Goal: Information Seeking & Learning: Learn about a topic

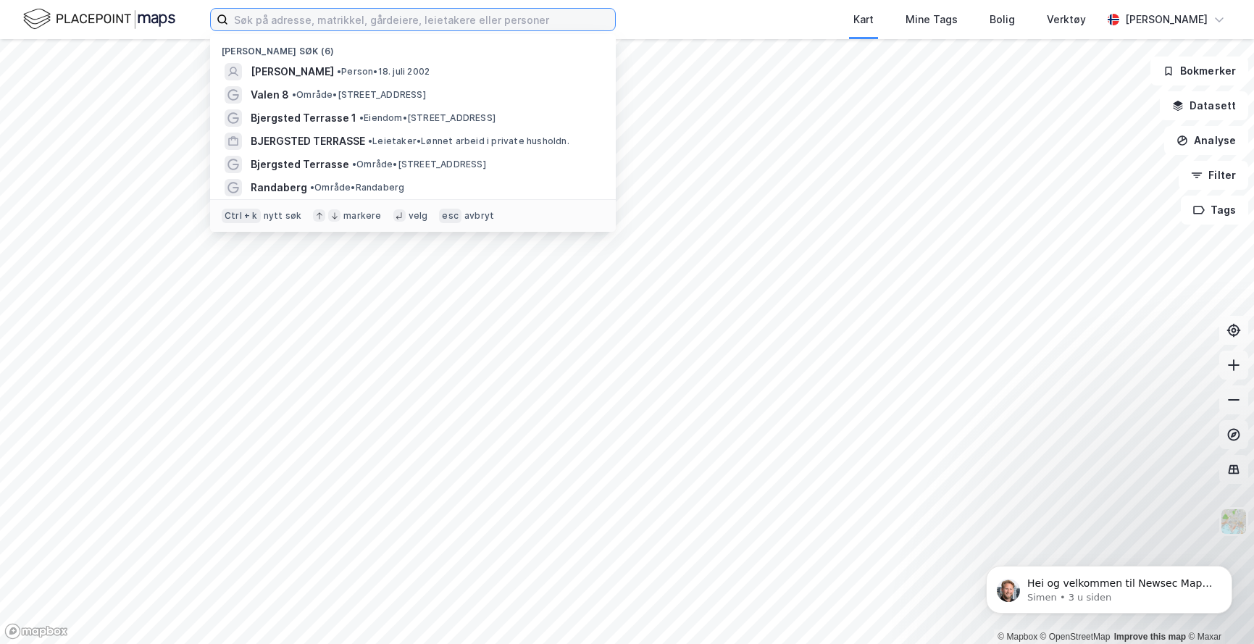
click at [382, 21] on input at bounding box center [421, 20] width 387 height 22
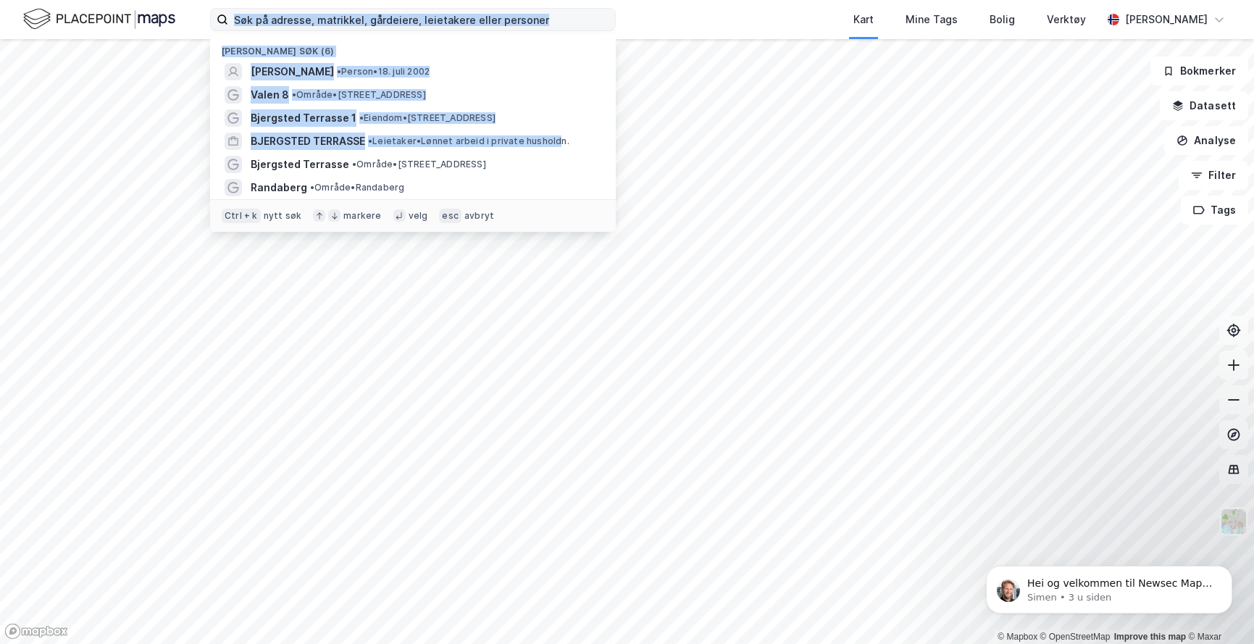
drag, startPoint x: 559, startPoint y: 133, endPoint x: 538, endPoint y: 17, distance: 118.5
click at [538, 17] on div "Nylige søk (6) [PERSON_NAME] • Person • [DATE] Valen 8 • Område • [STREET_ADDRE…" at bounding box center [413, 19] width 406 height 23
click at [543, 23] on input at bounding box center [421, 20] width 387 height 22
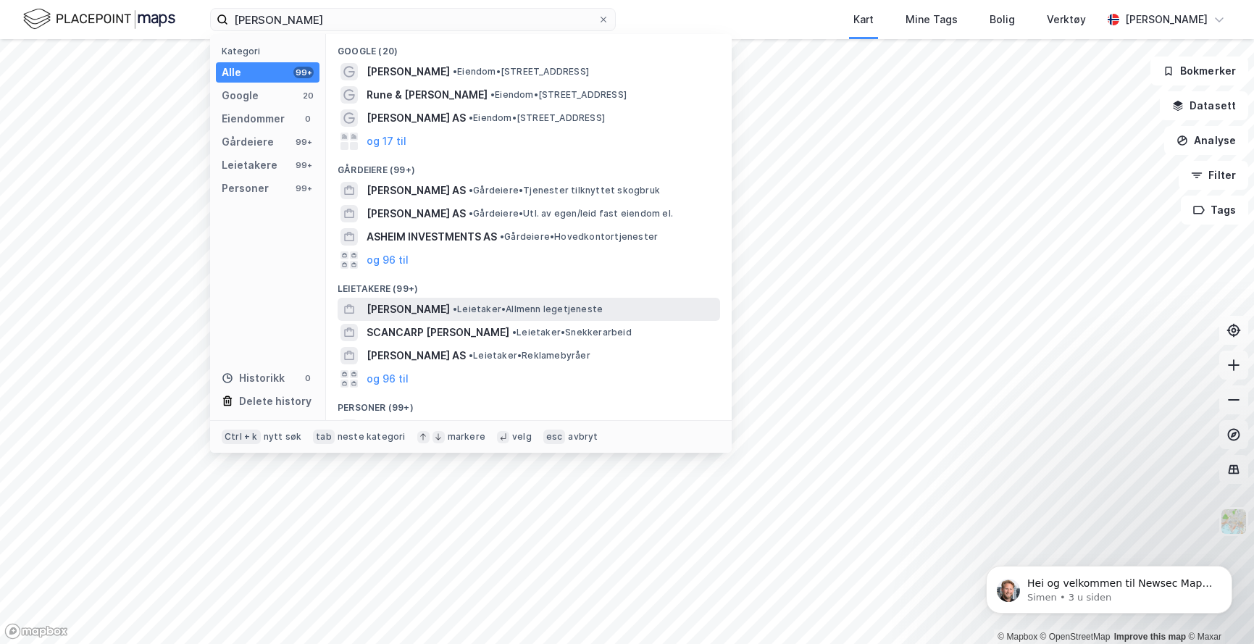
click at [453, 310] on span "•" at bounding box center [455, 309] width 4 height 11
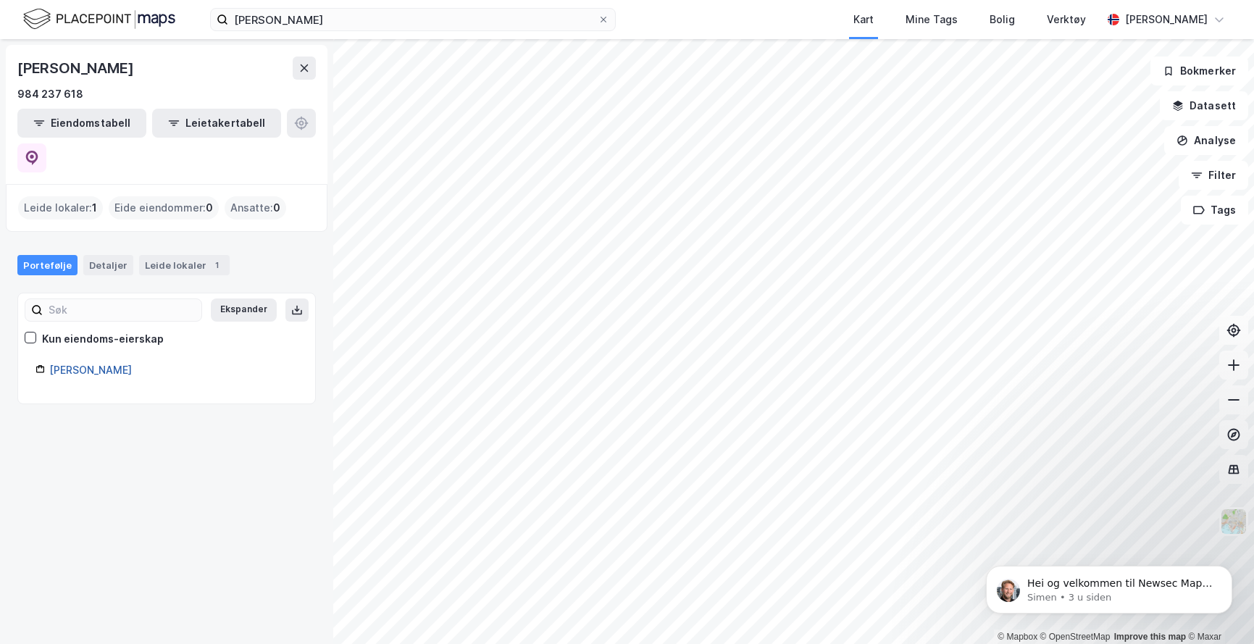
click at [90, 364] on link "[PERSON_NAME]" at bounding box center [90, 370] width 83 height 12
click at [91, 364] on link "[PERSON_NAME]" at bounding box center [90, 370] width 83 height 12
click at [180, 187] on div "Leide lokaler : 1 Eide eiendommer : 0 Ansatte : 0" at bounding box center [167, 208] width 322 height 48
click at [68, 196] on div "Leide lokaler : 1" at bounding box center [60, 207] width 85 height 23
click at [304, 68] on icon at bounding box center [305, 67] width 8 height 7
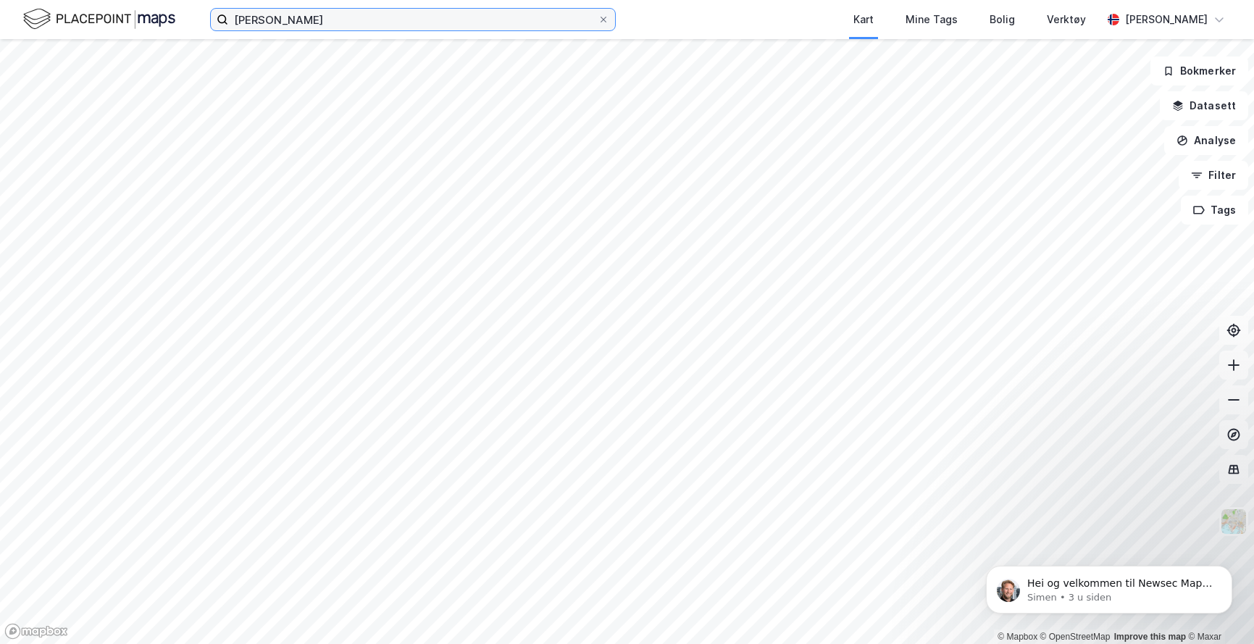
click at [335, 17] on input "[PERSON_NAME]" at bounding box center [412, 20] width 369 height 22
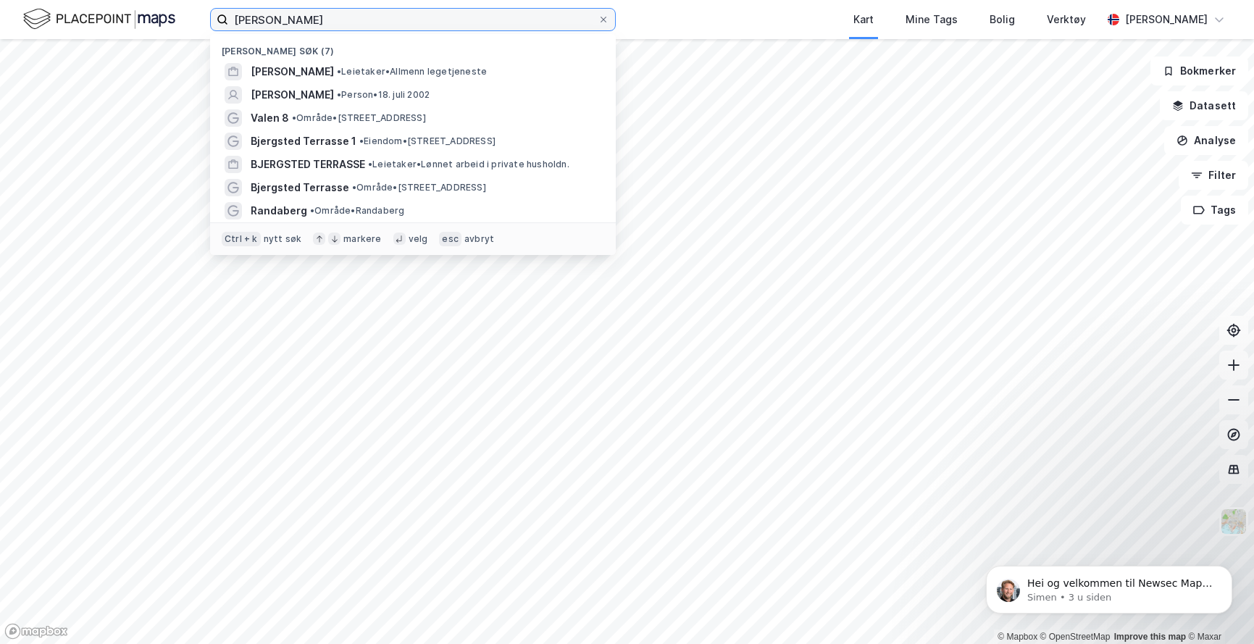
click at [333, 14] on input "[PERSON_NAME]" at bounding box center [412, 20] width 369 height 22
type input "[PERSON_NAME]"
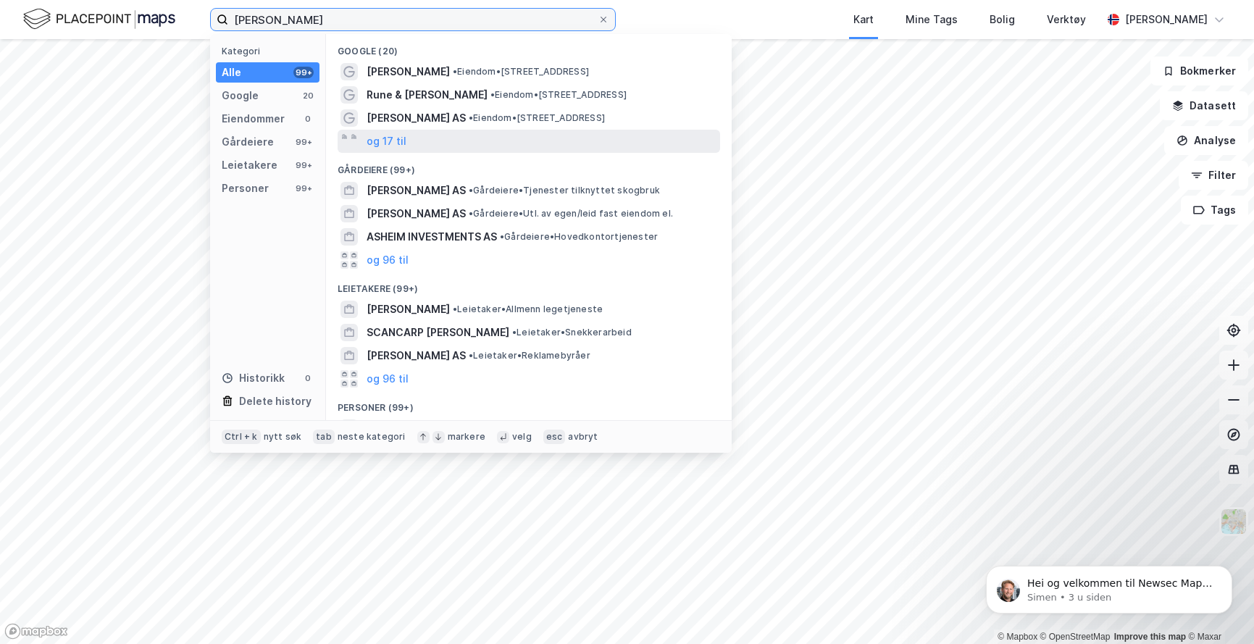
scroll to position [89, 0]
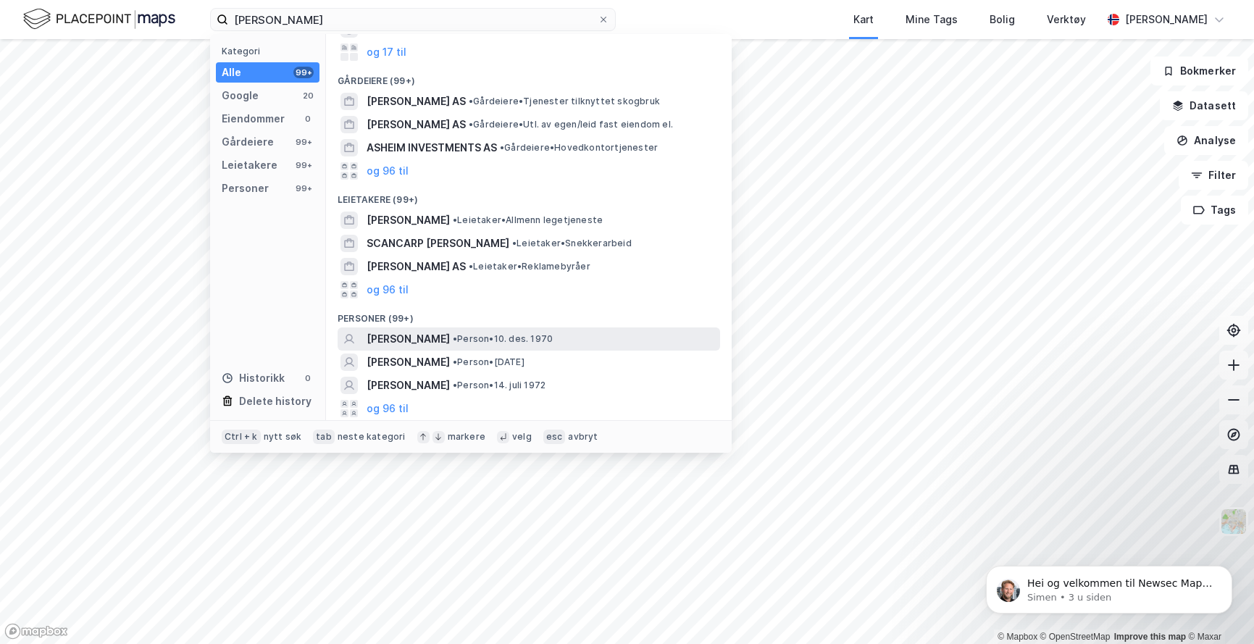
click at [416, 337] on span "[PERSON_NAME]" at bounding box center [408, 338] width 83 height 17
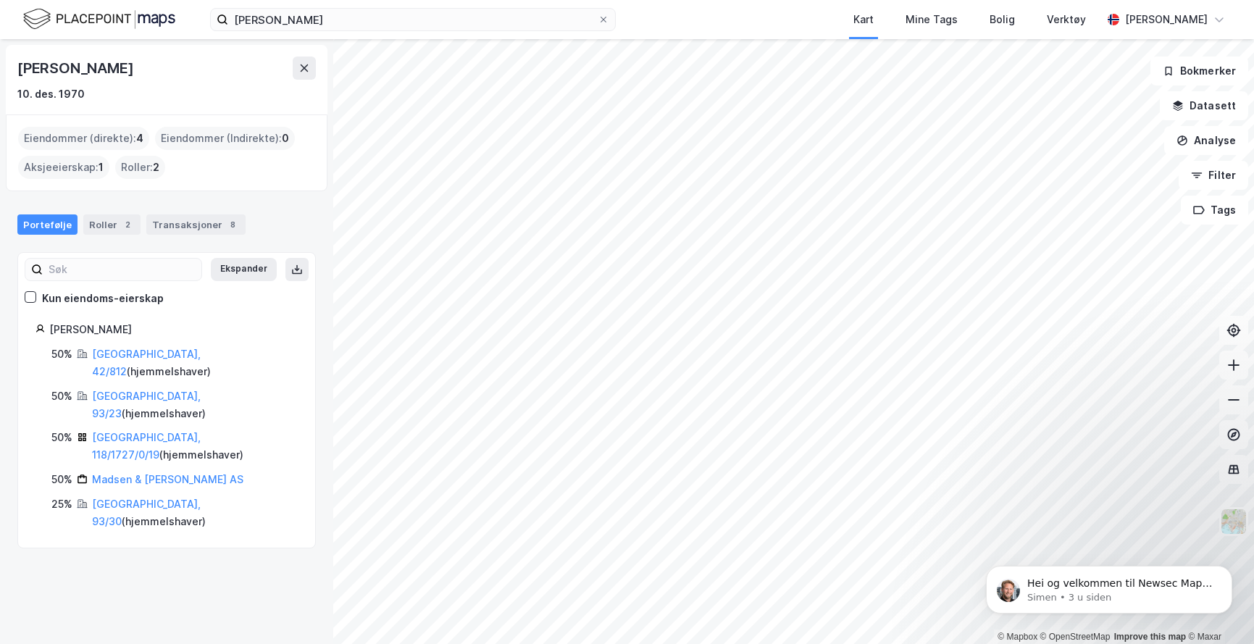
drag, startPoint x: 304, startPoint y: 73, endPoint x: 306, endPoint y: -1, distance: 73.9
click at [306, 0] on html "[PERSON_NAME] Kart Mine Tags Bolig Verktøy [PERSON_NAME] © Mapbox © OpenStreetM…" at bounding box center [627, 322] width 1254 height 644
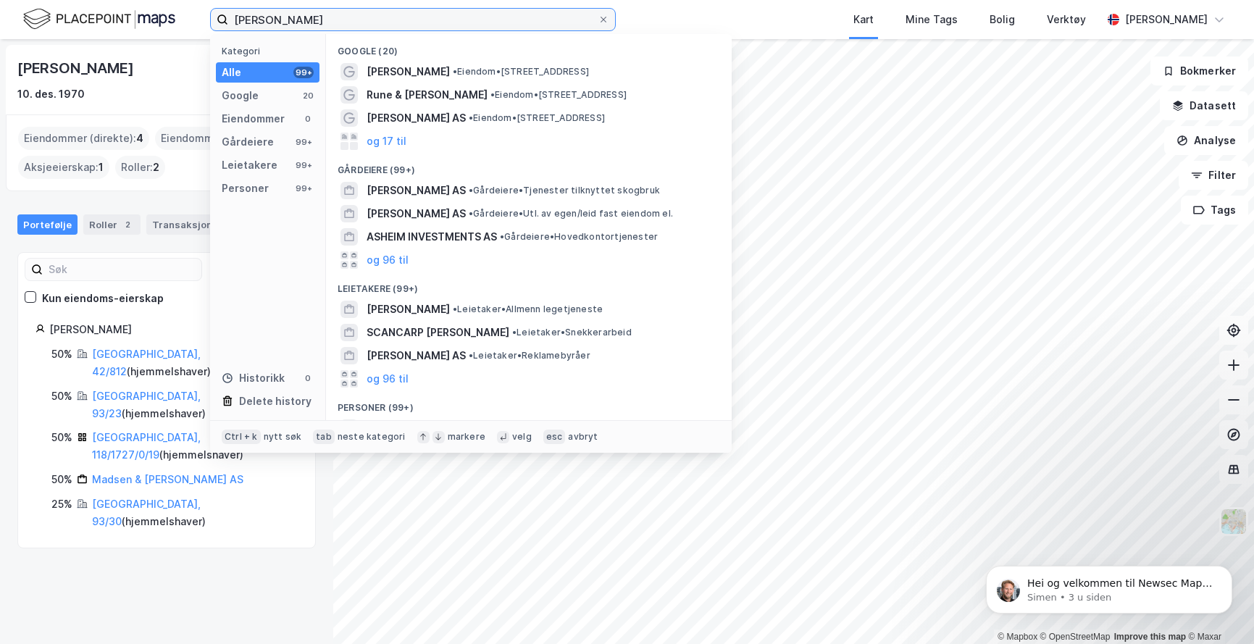
click at [316, 9] on input "[PERSON_NAME]" at bounding box center [412, 20] width 369 height 22
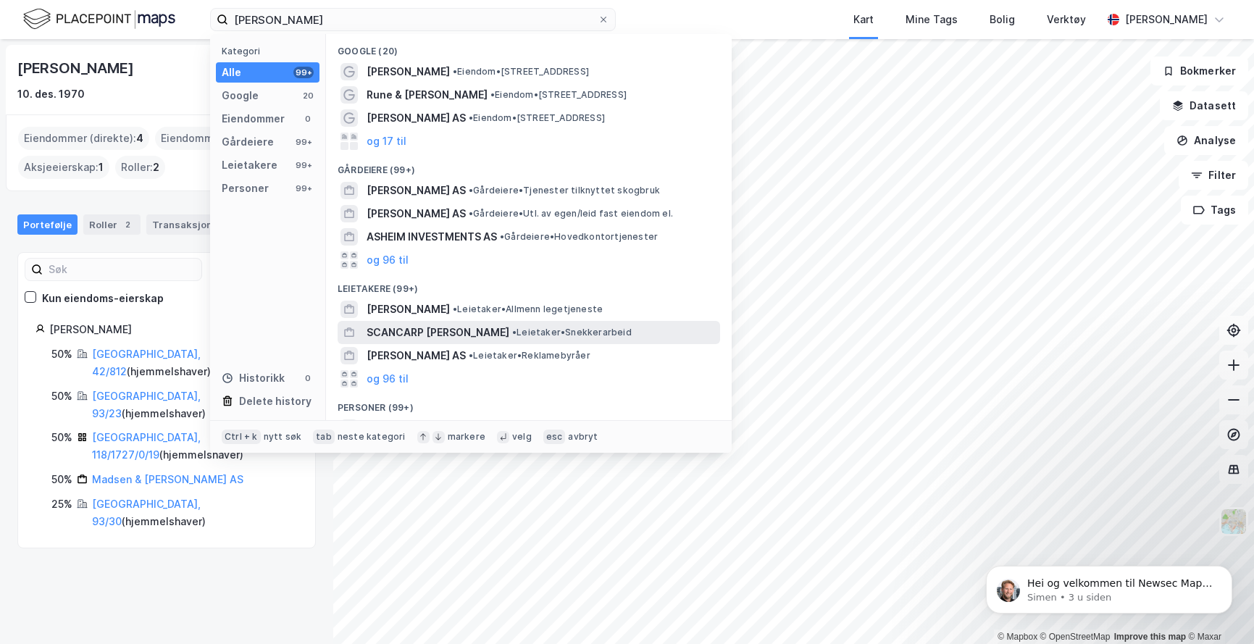
click at [525, 332] on span "• Leietaker • Snekkerarbeid" at bounding box center [572, 333] width 120 height 12
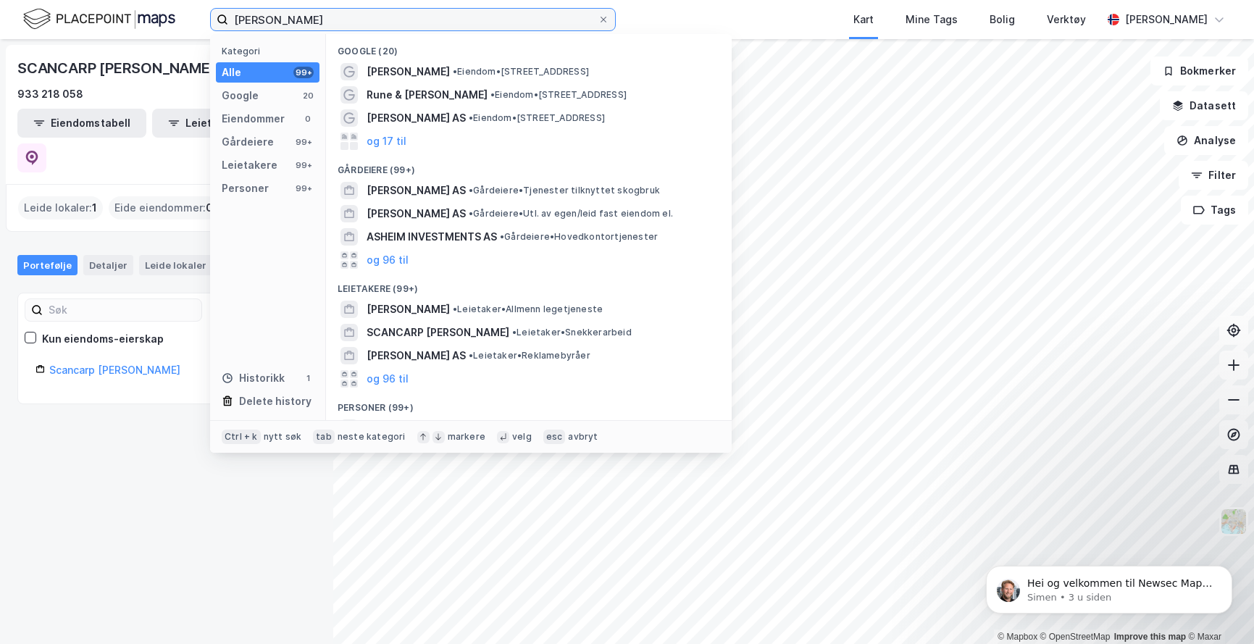
click at [323, 20] on input "[PERSON_NAME]" at bounding box center [412, 20] width 369 height 22
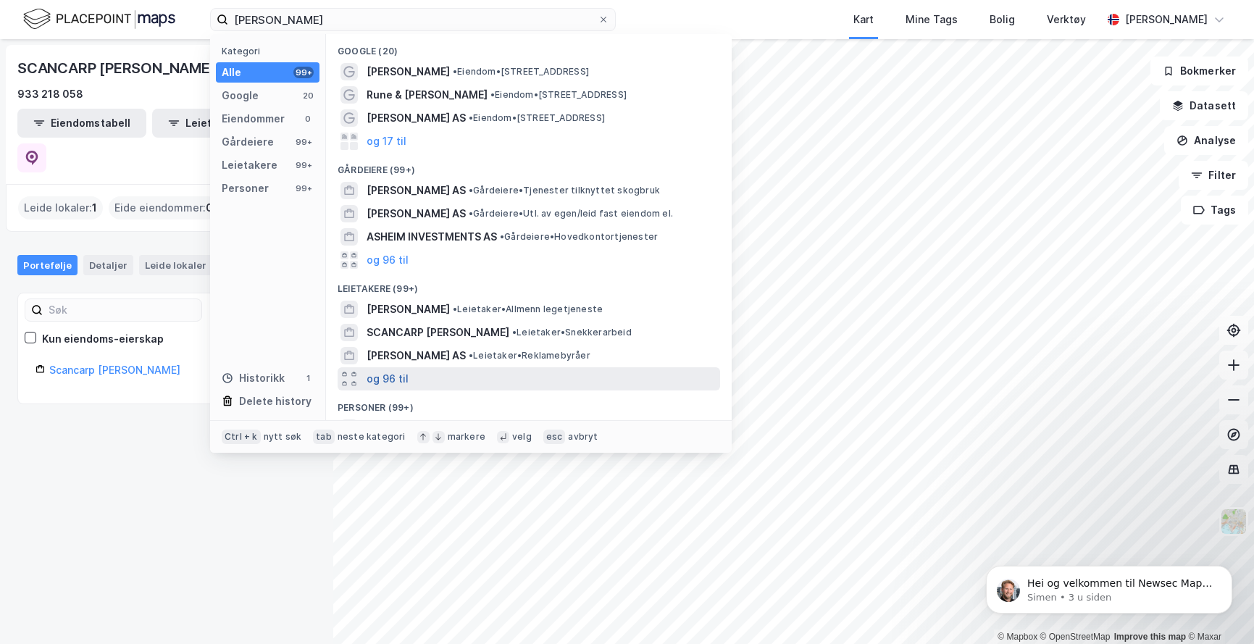
click at [391, 376] on button "og 96 til" at bounding box center [388, 378] width 42 height 17
click at [606, 20] on icon at bounding box center [603, 19] width 9 height 9
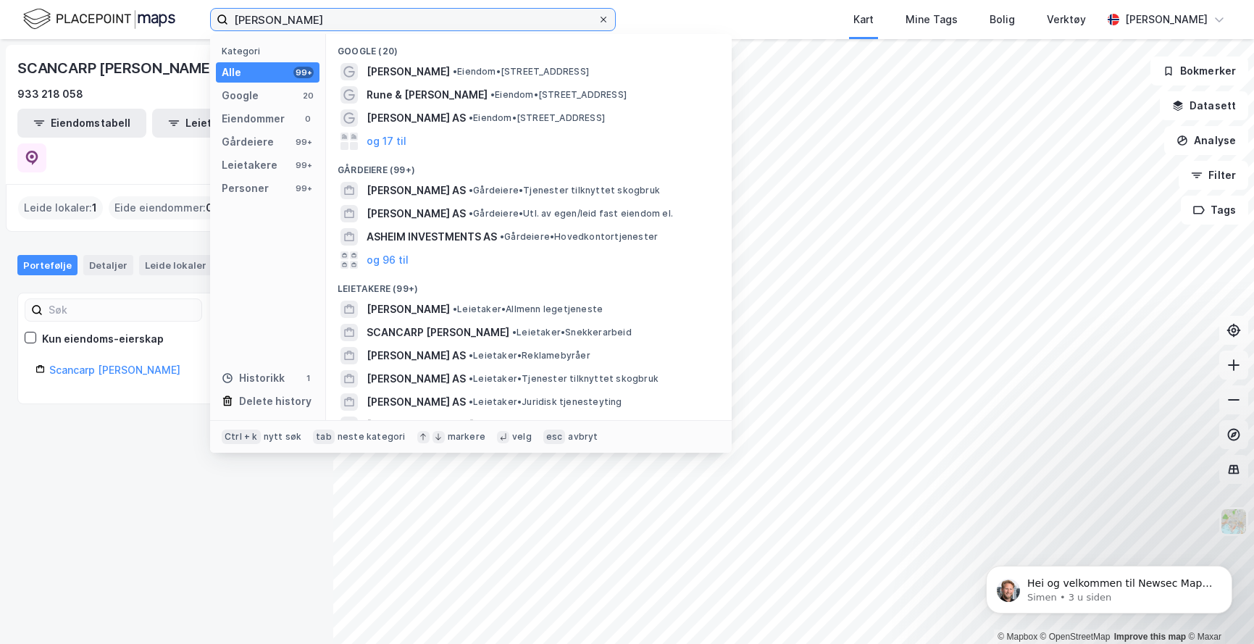
click at [598, 20] on input "[PERSON_NAME]" at bounding box center [412, 20] width 369 height 22
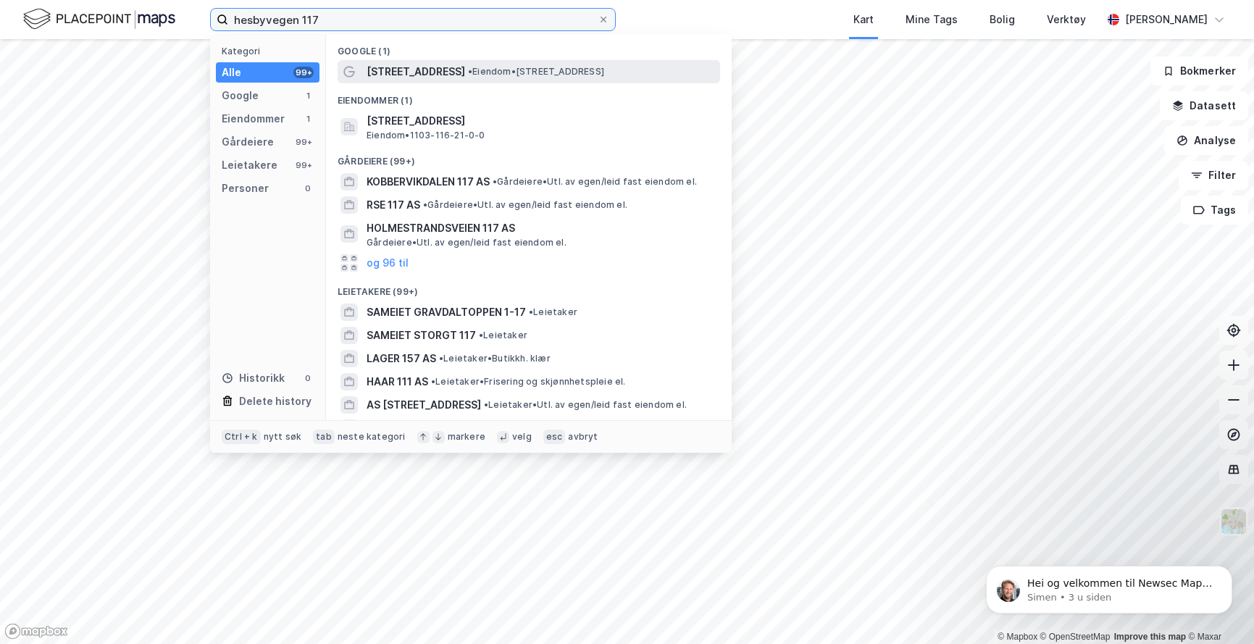
type input "hesbyvegen 117"
click at [416, 67] on span "[STREET_ADDRESS]" at bounding box center [416, 71] width 99 height 17
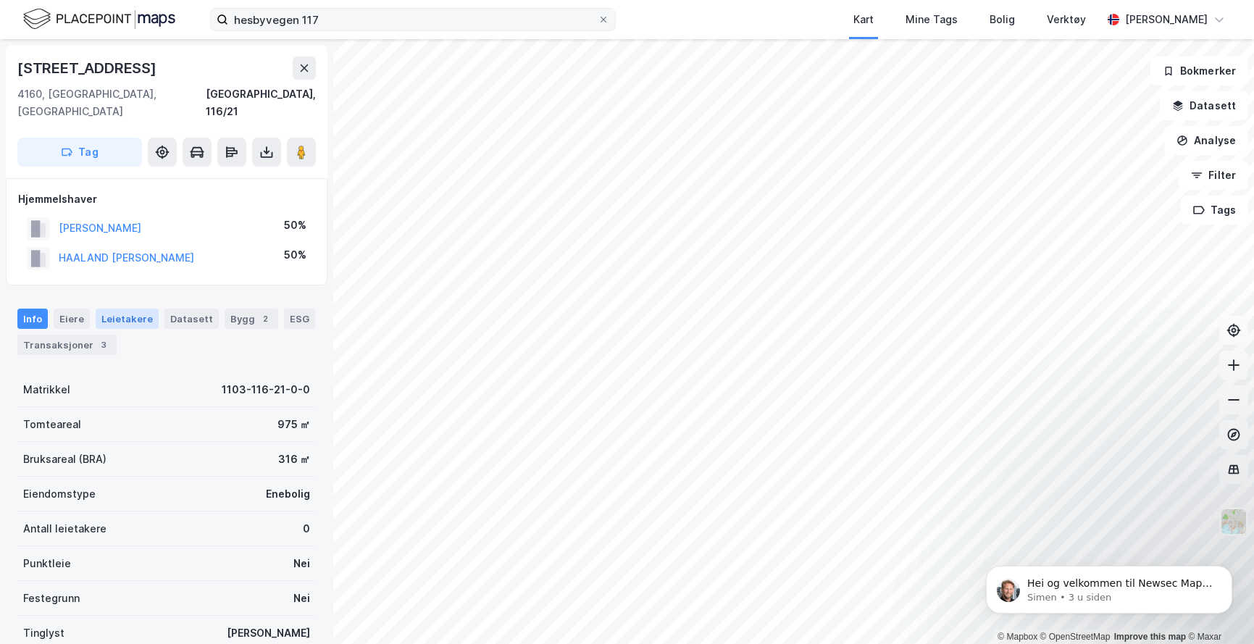
click at [111, 309] on div "Leietakere" at bounding box center [127, 319] width 63 height 20
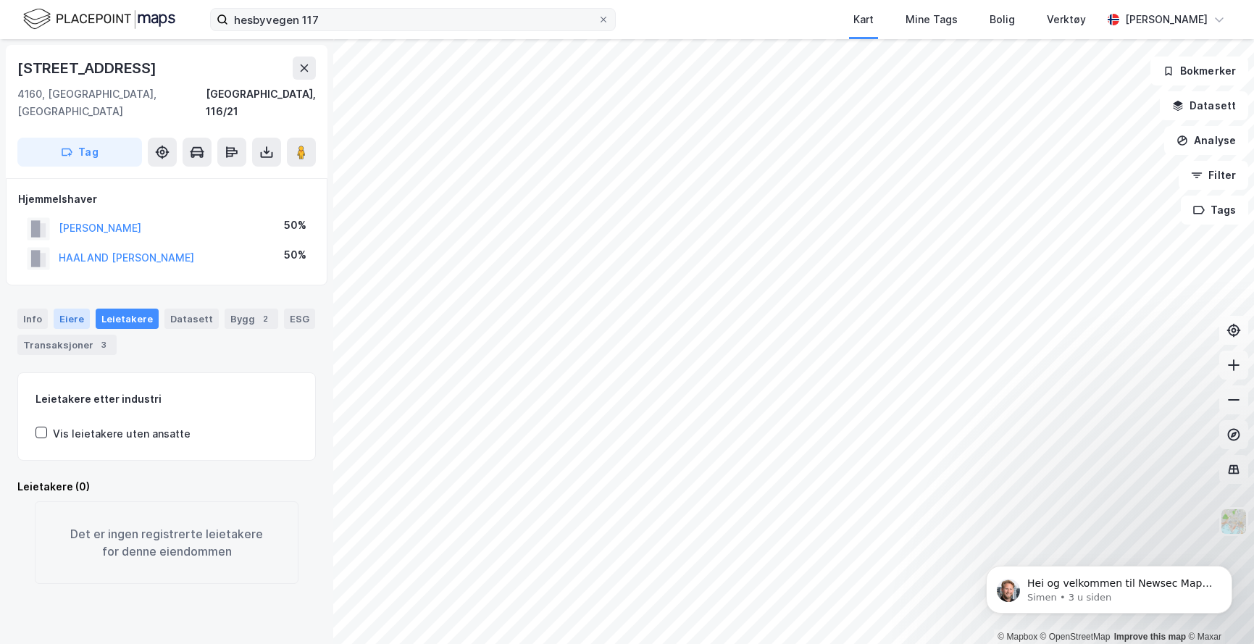
click at [75, 309] on div "Eiere" at bounding box center [72, 319] width 36 height 20
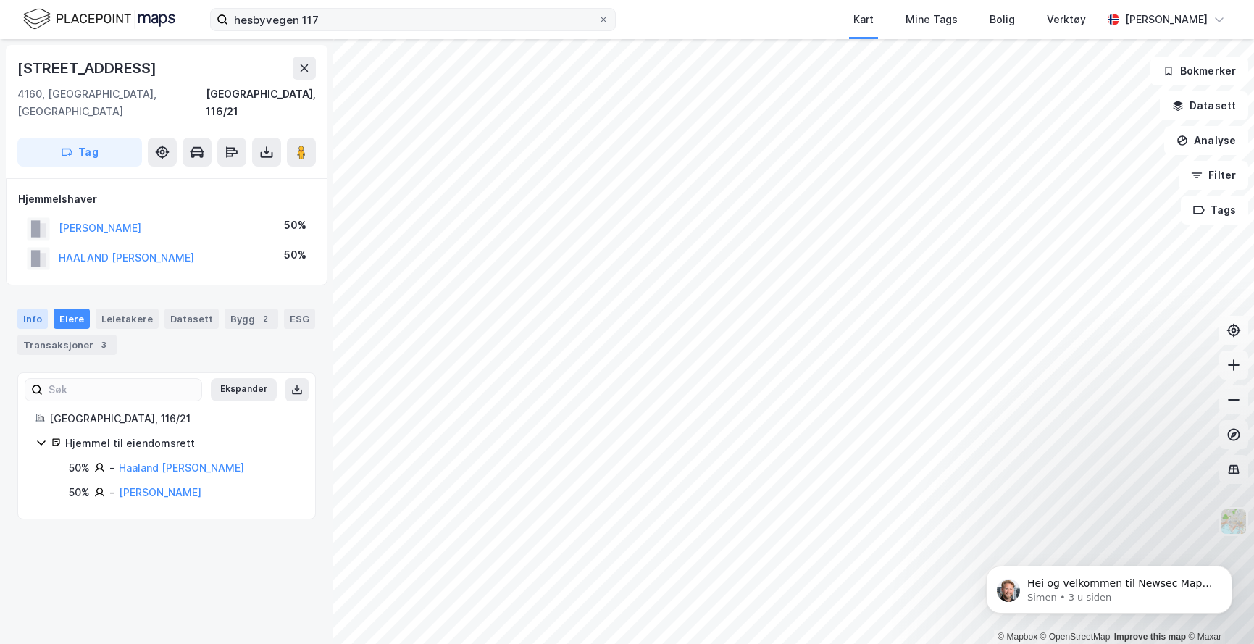
click at [39, 309] on div "Info" at bounding box center [32, 319] width 30 height 20
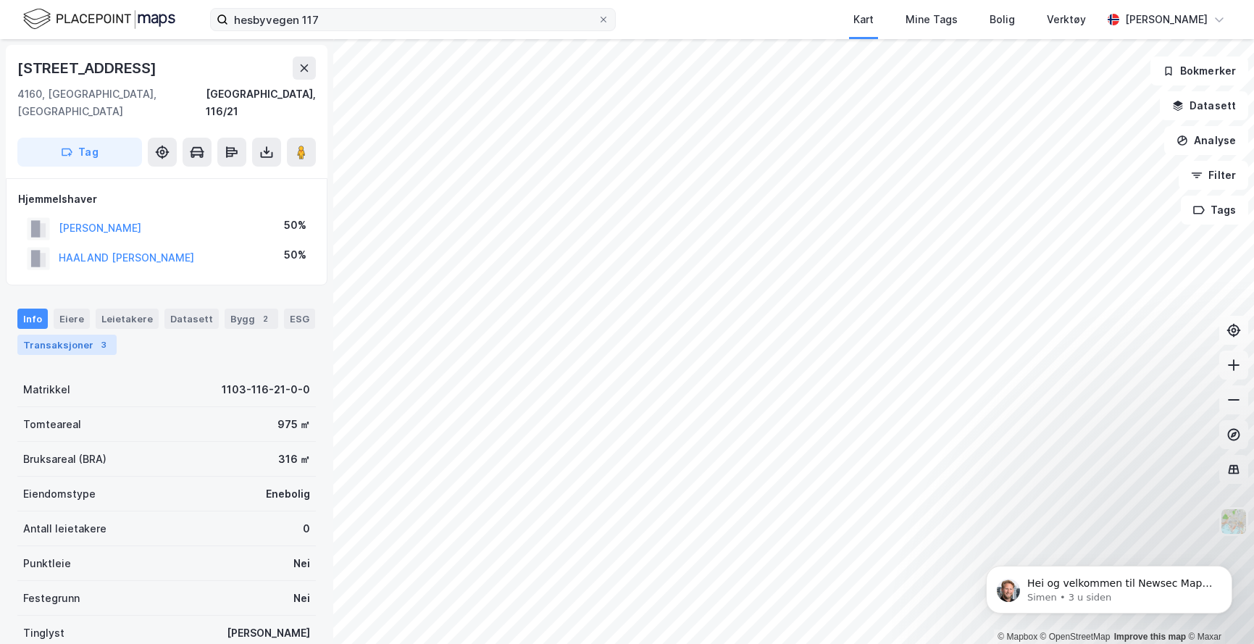
click at [88, 335] on div "Transaksjoner 3" at bounding box center [66, 345] width 99 height 20
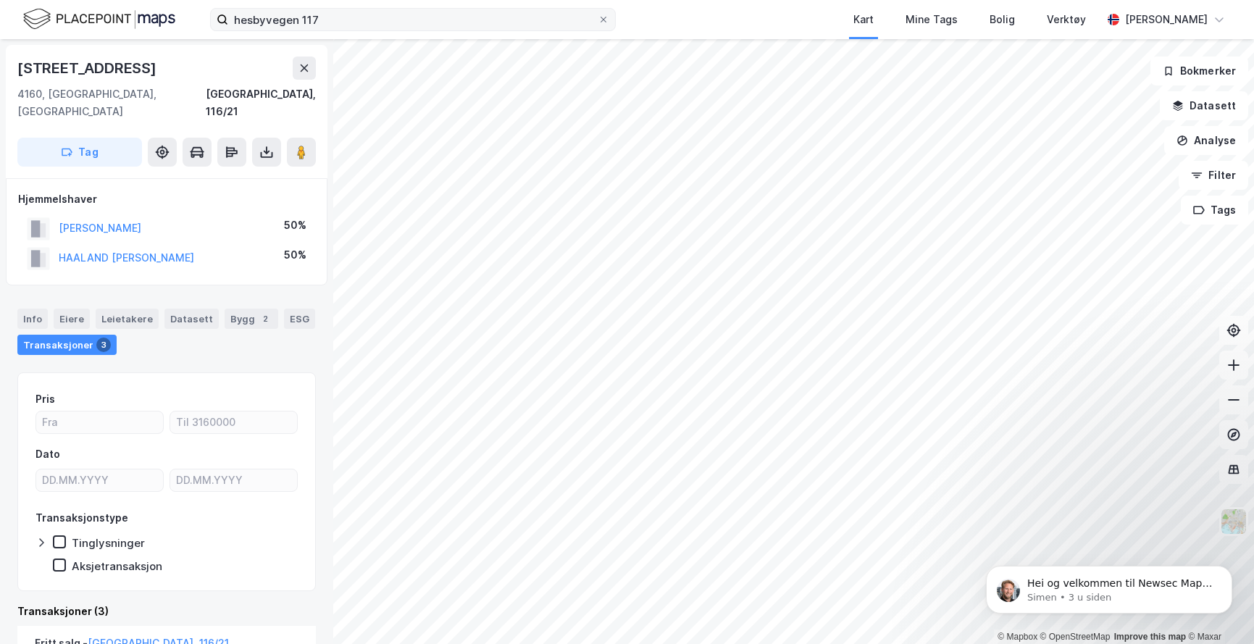
click at [143, 314] on div "Info [PERSON_NAME] Datasett Bygg 2 ESG Transaksjoner 3" at bounding box center [166, 332] width 298 height 46
click at [120, 291] on div "Info [PERSON_NAME] Datasett Bygg 2 ESG Transaksjoner 3" at bounding box center [166, 326] width 333 height 70
click at [130, 309] on div "Leietakere" at bounding box center [127, 319] width 63 height 20
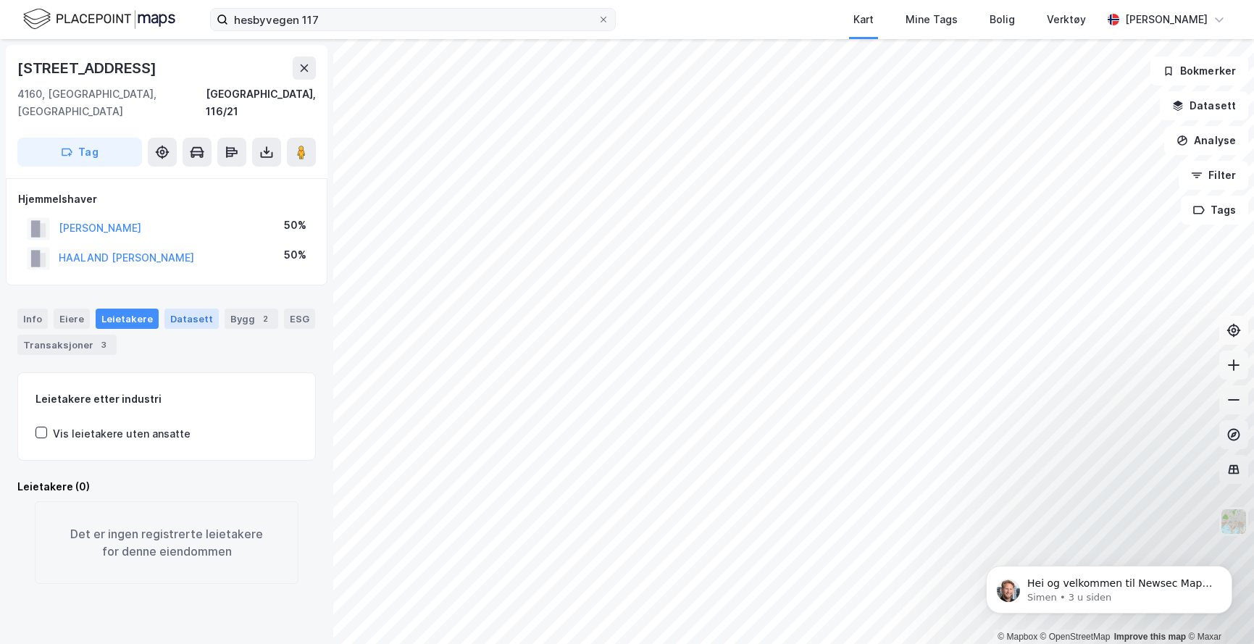
click at [199, 309] on div "Datasett" at bounding box center [191, 319] width 54 height 20
